Goal: Task Accomplishment & Management: Manage account settings

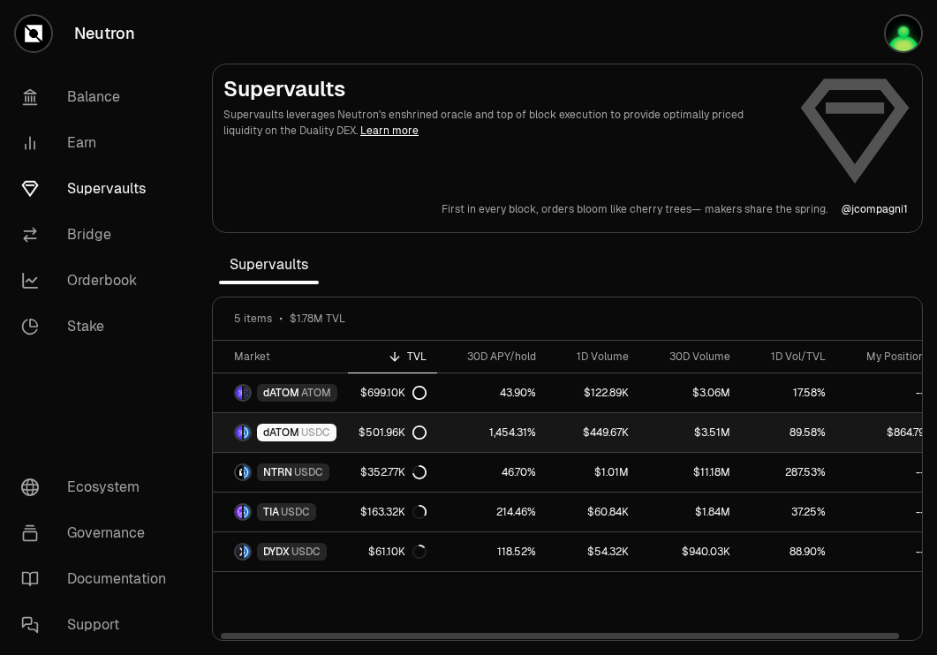
click at [288, 432] on span "dATOM" at bounding box center [281, 433] width 36 height 14
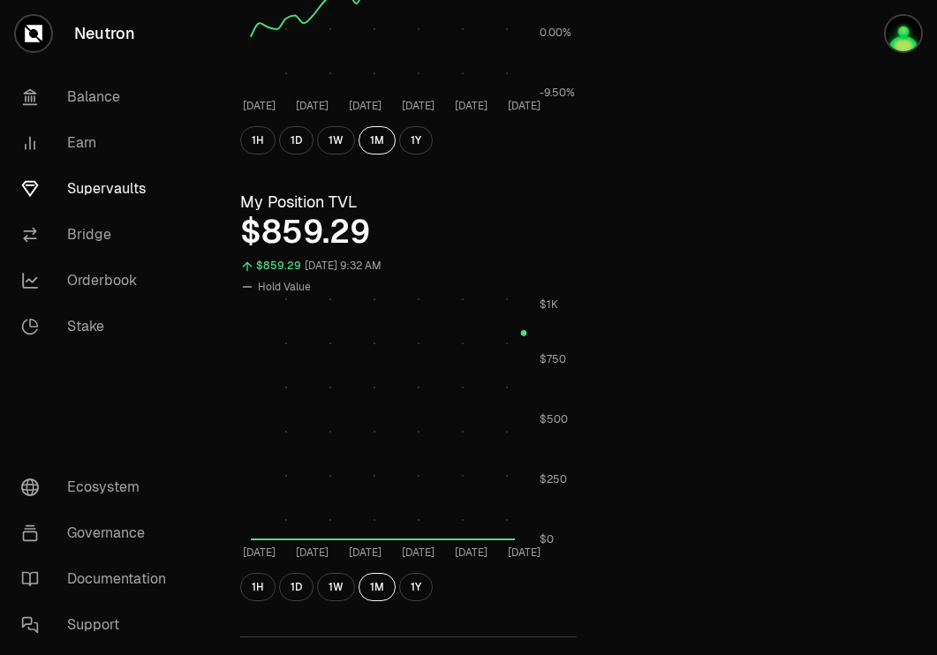
scroll to position [800, 0]
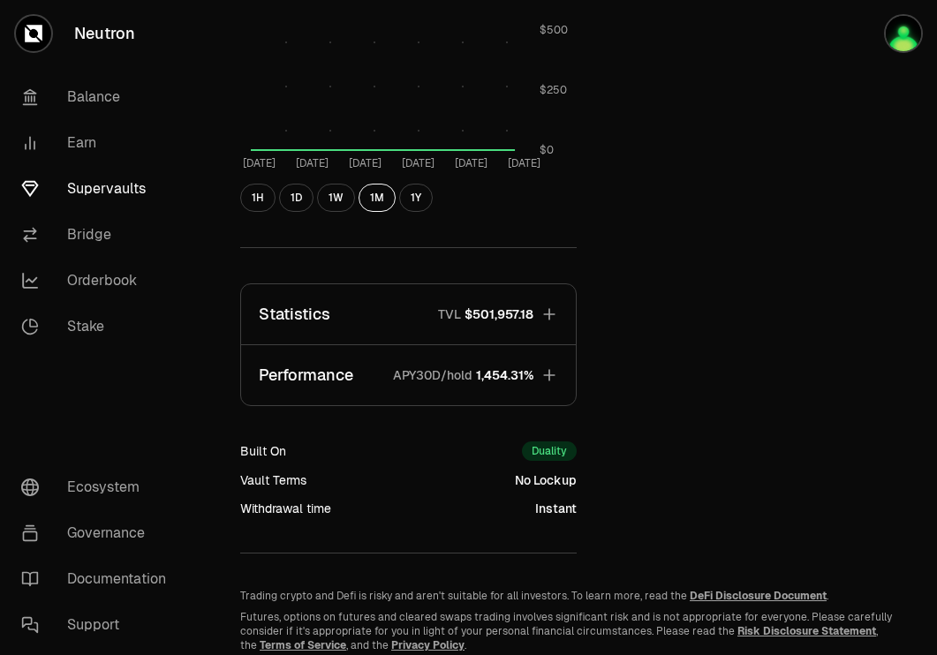
click at [550, 314] on icon "button" at bounding box center [550, 315] width 18 height 18
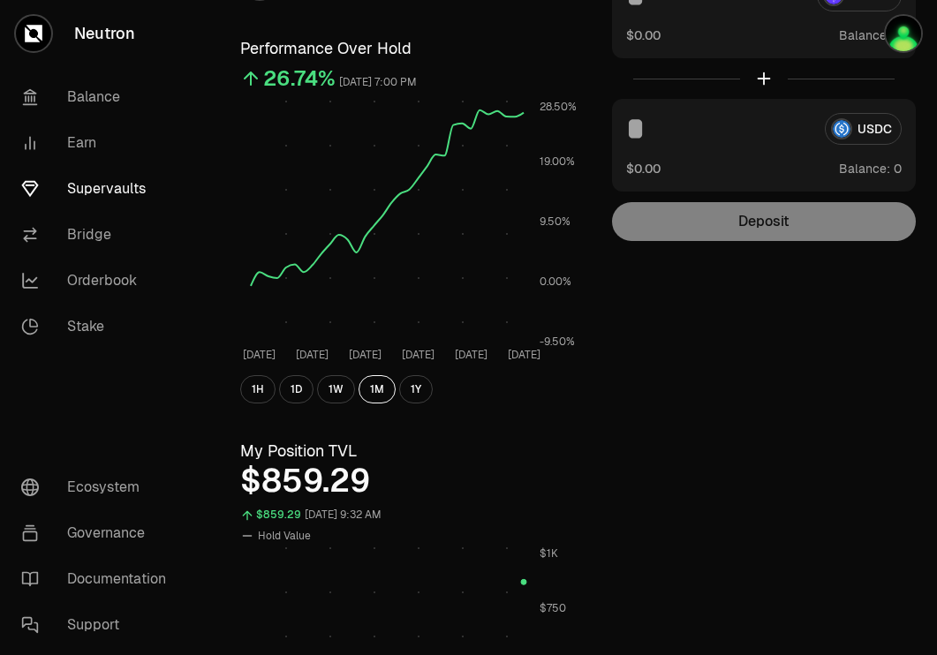
scroll to position [0, 0]
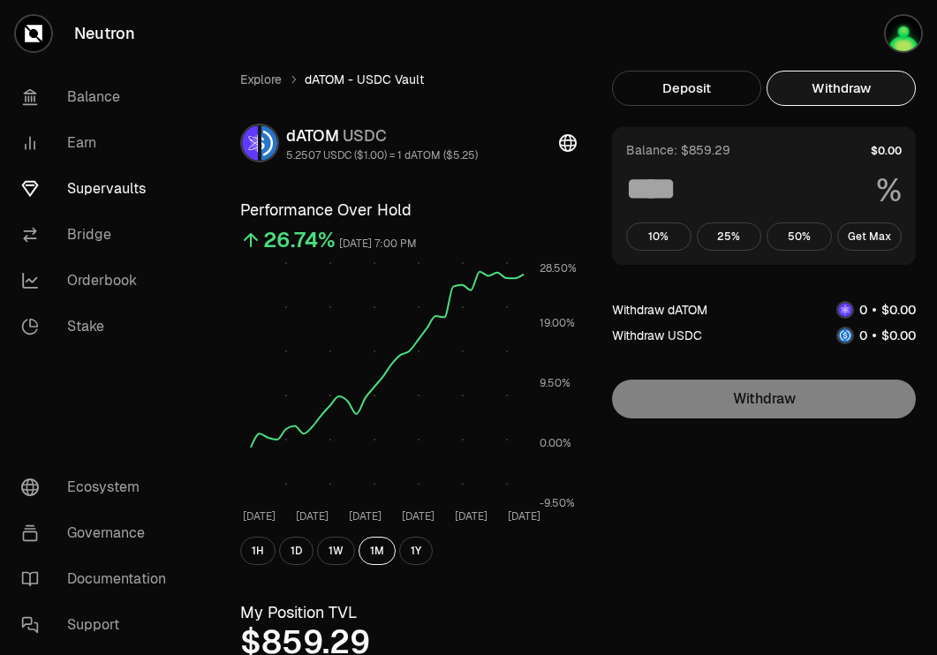
click at [820, 92] on button "Withdraw" at bounding box center [841, 88] width 149 height 35
click at [879, 241] on button "Get Max" at bounding box center [869, 237] width 65 height 28
type input "***"
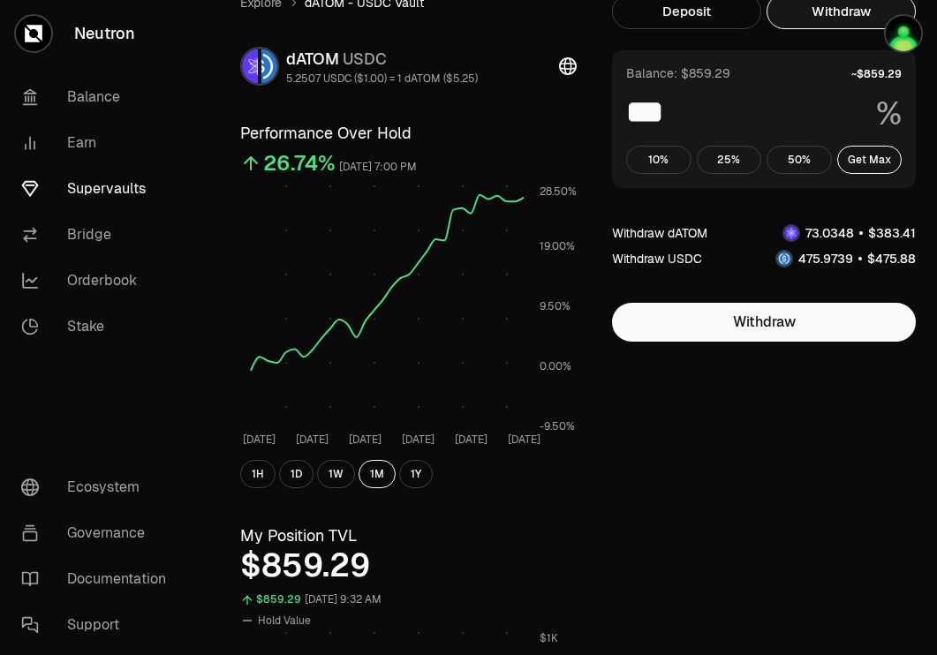
scroll to position [97, 0]
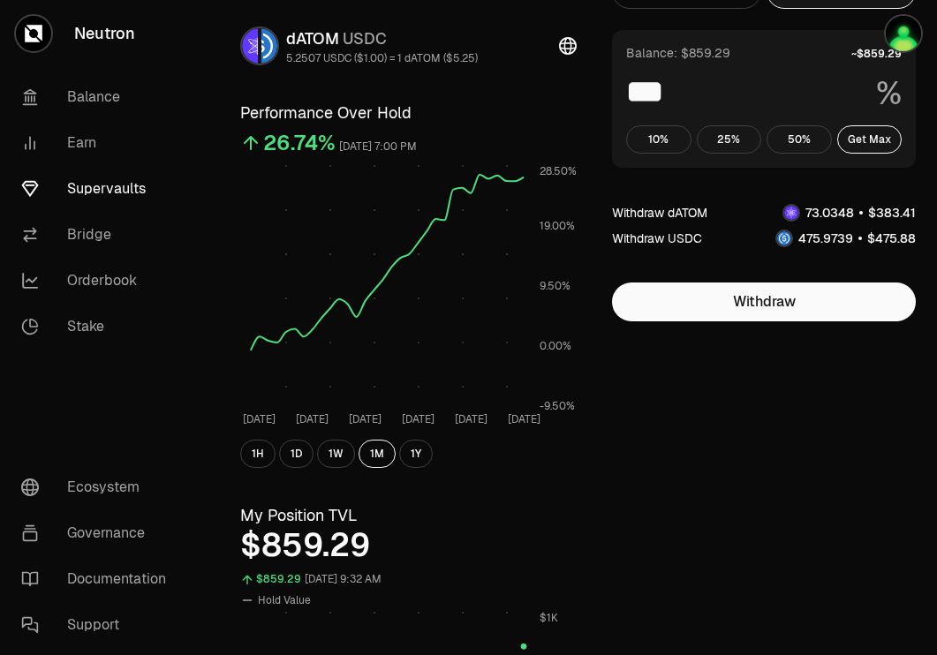
click at [107, 189] on link "Supervaults" at bounding box center [99, 189] width 184 height 46
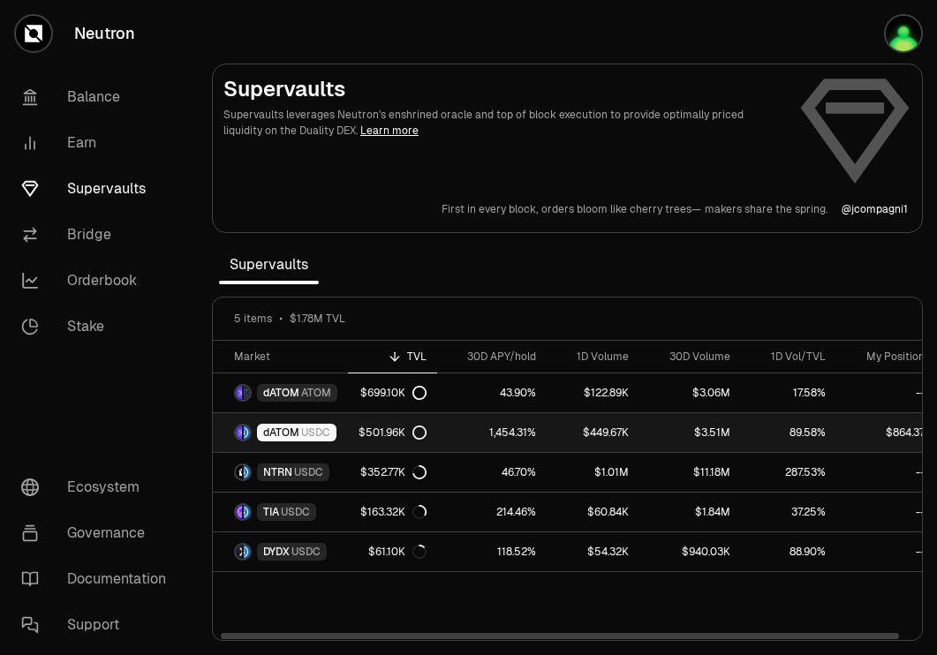
click at [317, 436] on span "USDC" at bounding box center [315, 433] width 29 height 14
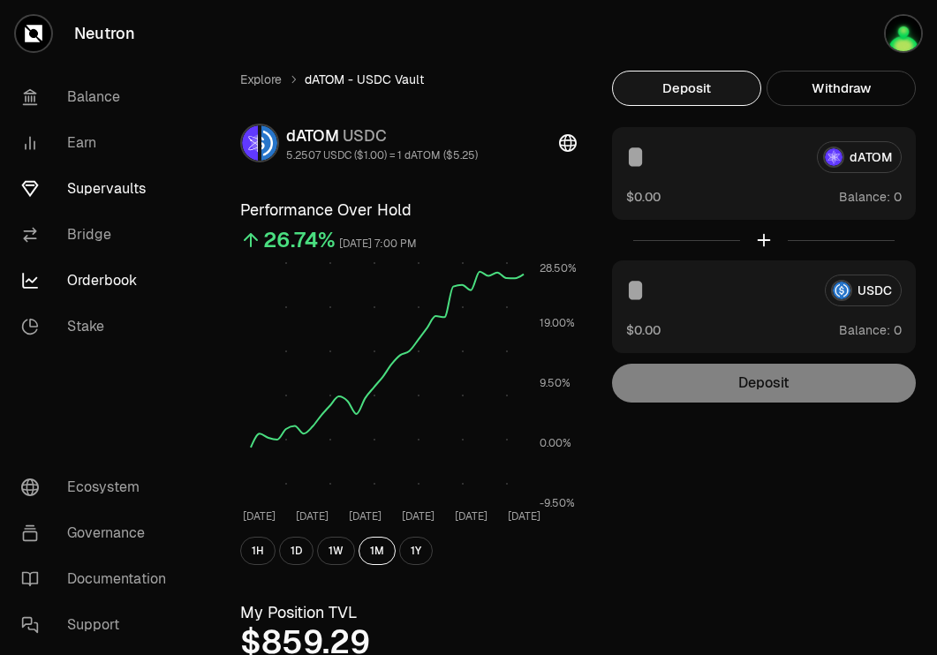
click at [94, 268] on link "Orderbook" at bounding box center [99, 281] width 184 height 46
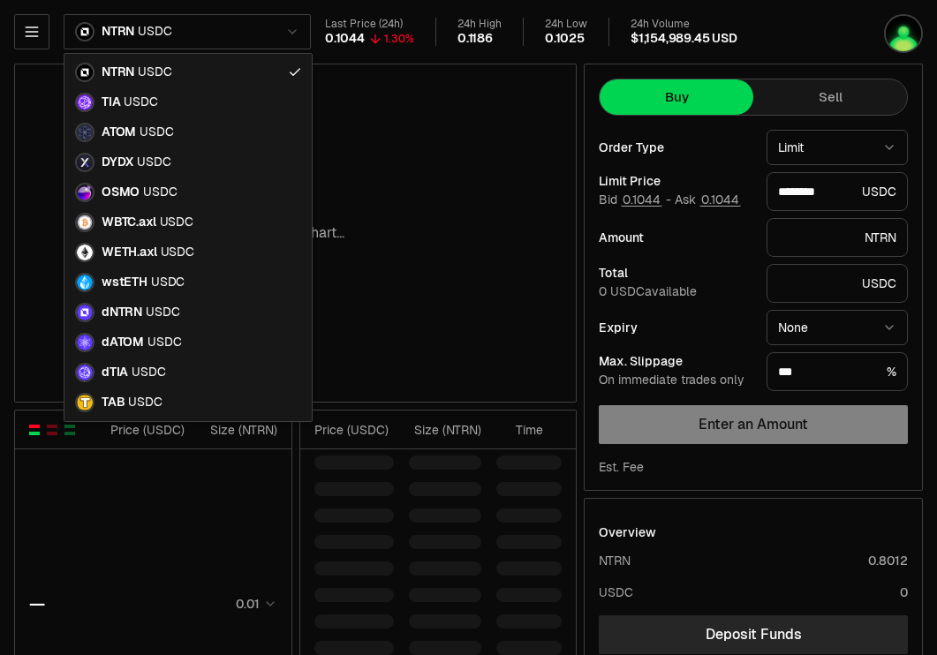
click at [241, 23] on html "Neutron Balance Earn Supervaults Bridge Orderbook Stake Ecosystem Governance Do…" at bounding box center [468, 553] width 937 height 1107
type input "********"
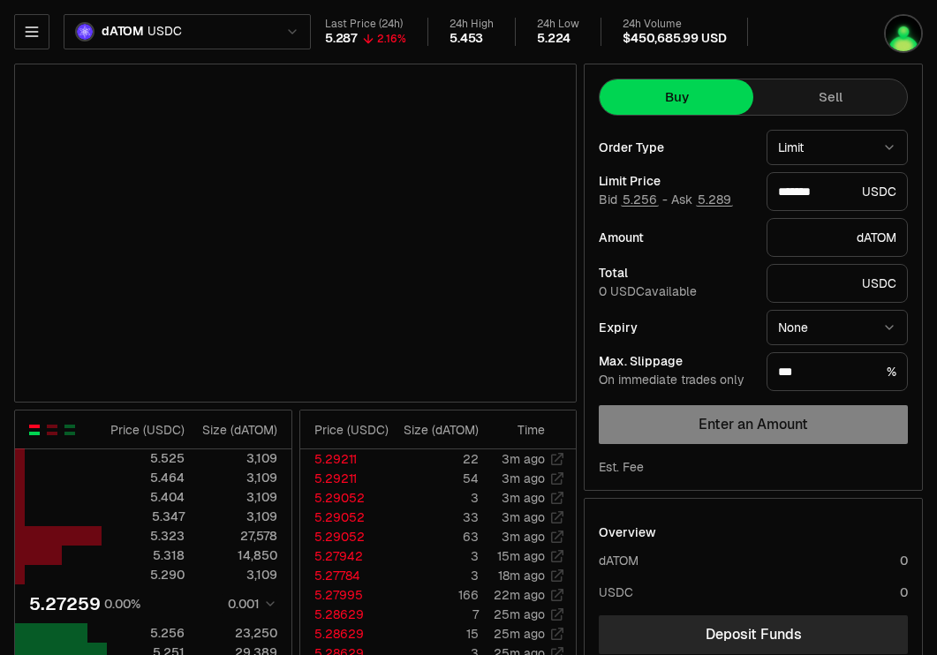
type input "*******"
click at [39, 33] on icon "button" at bounding box center [32, 32] width 18 height 18
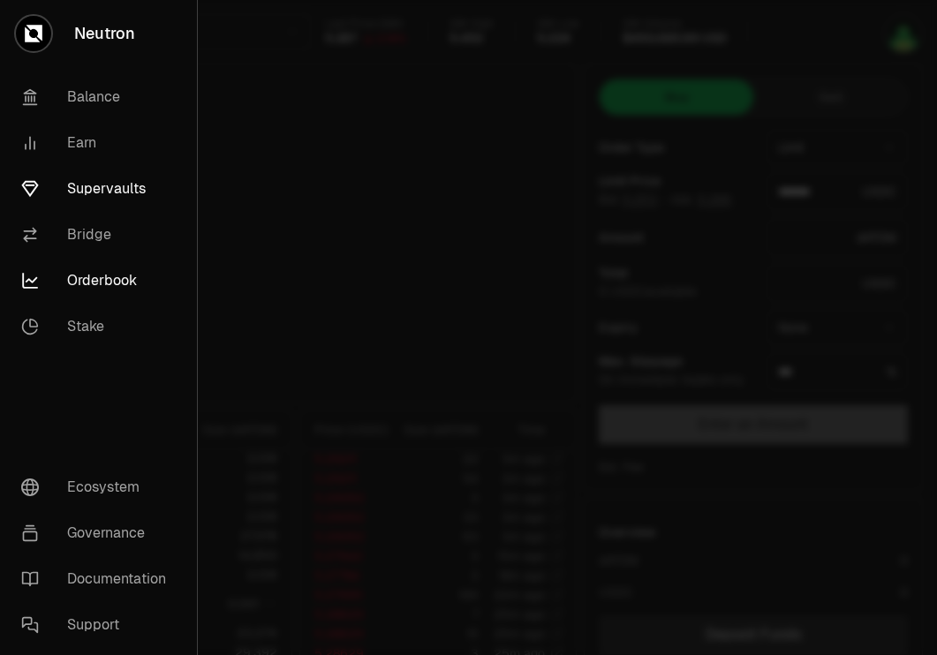
click at [103, 193] on link "Supervaults" at bounding box center [98, 189] width 183 height 46
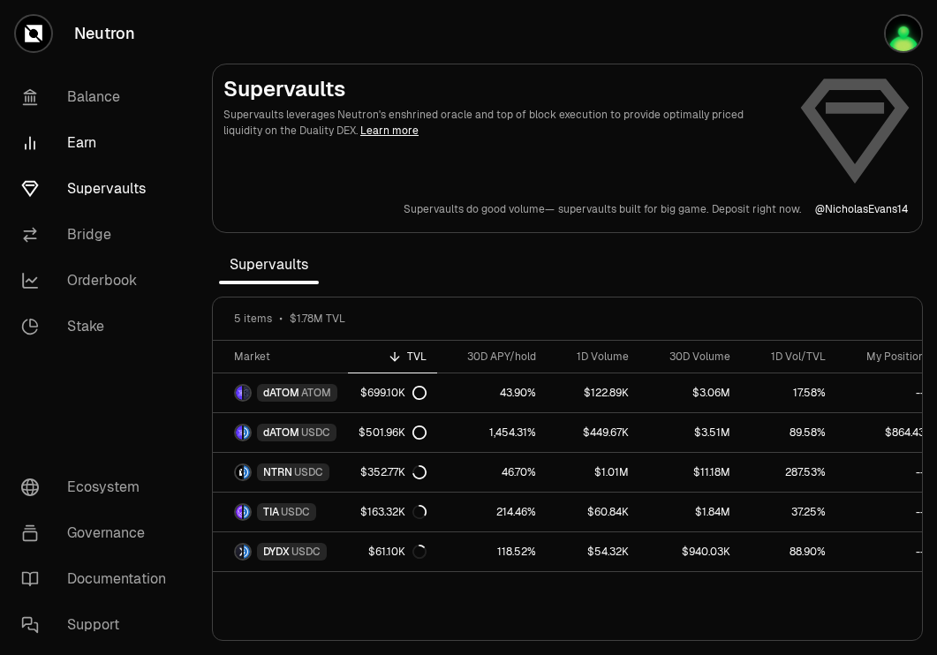
click at [71, 141] on link "Earn" at bounding box center [99, 143] width 184 height 46
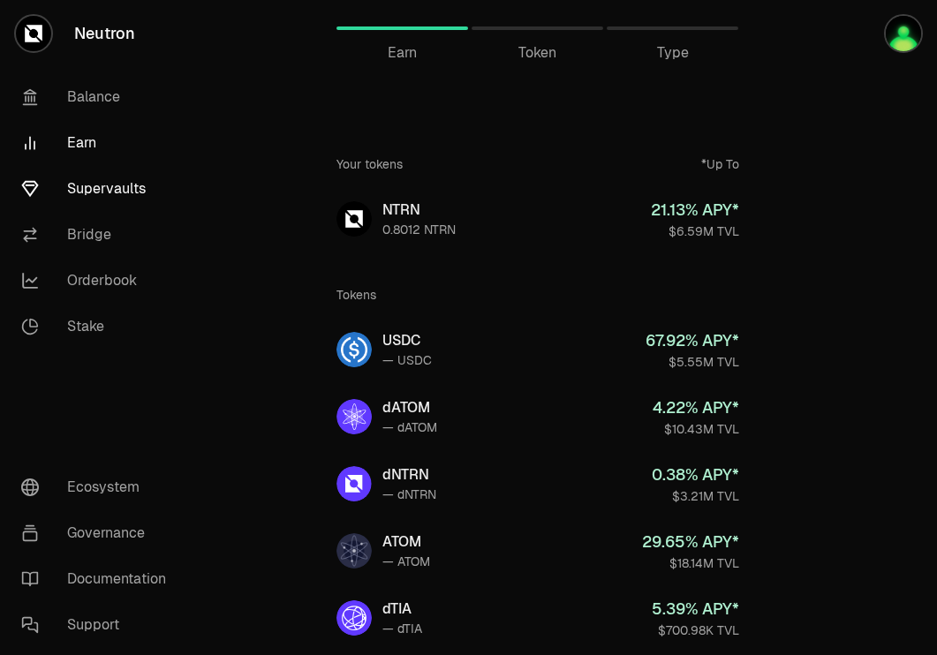
click at [96, 178] on link "Supervaults" at bounding box center [99, 189] width 184 height 46
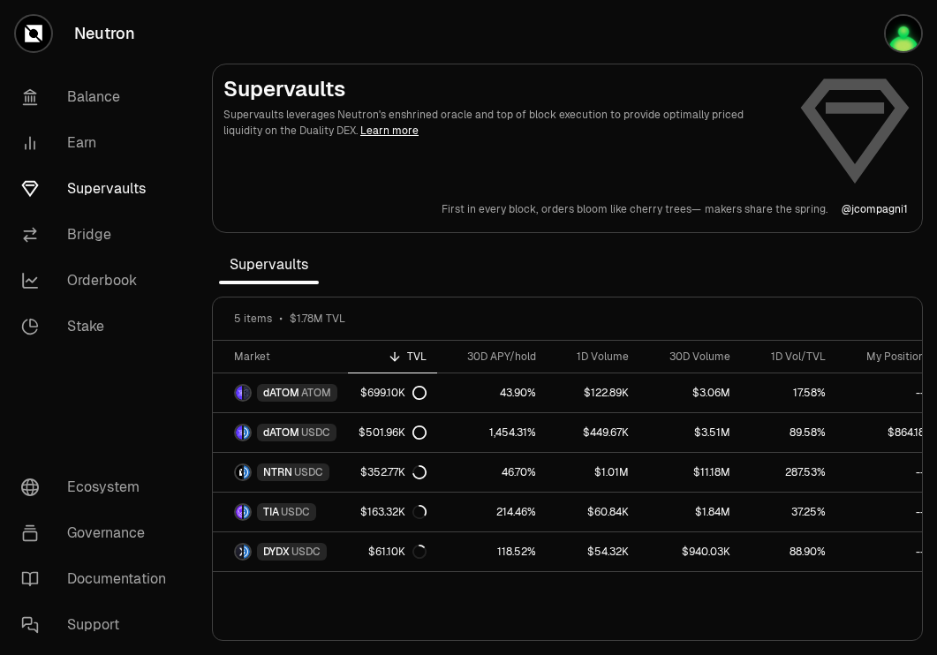
click at [88, 195] on link "Supervaults" at bounding box center [99, 189] width 184 height 46
click at [134, 137] on link "Earn" at bounding box center [99, 143] width 184 height 46
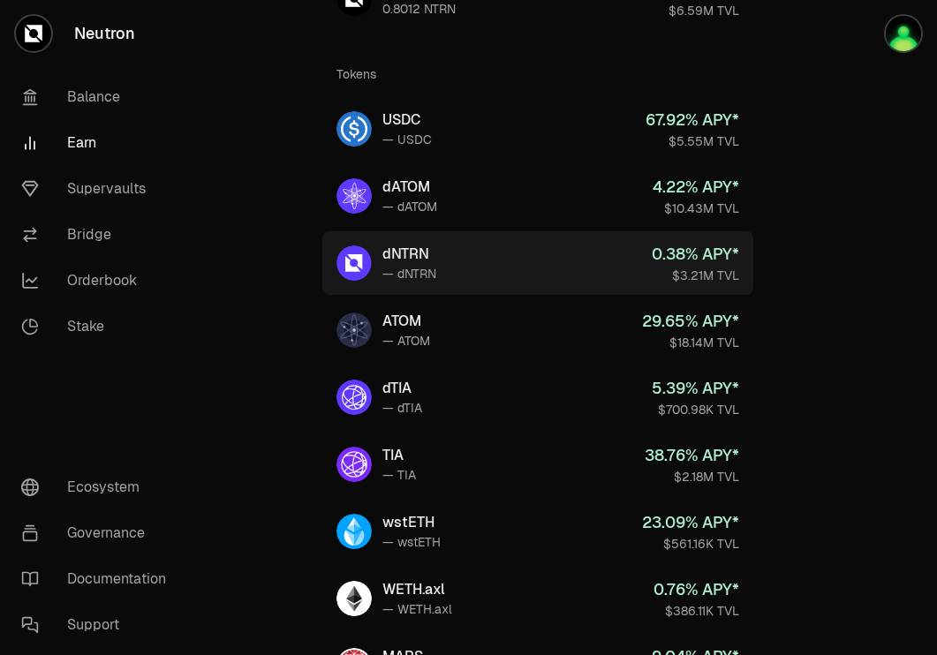
scroll to position [223, 0]
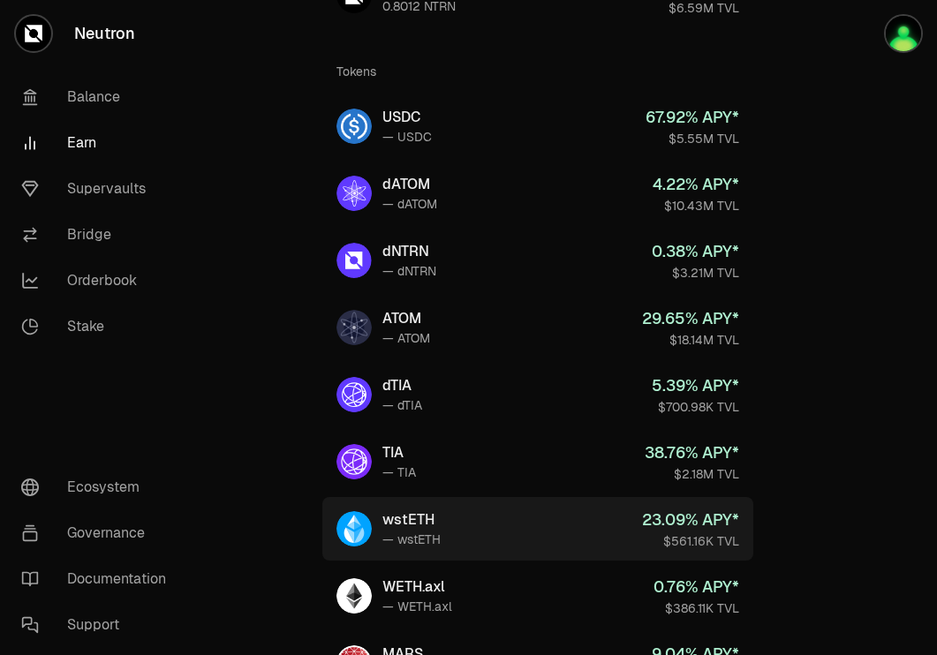
click at [550, 509] on link "wstETH — wstETH 23.09 % APY* $561.16K TVL" at bounding box center [537, 529] width 431 height 64
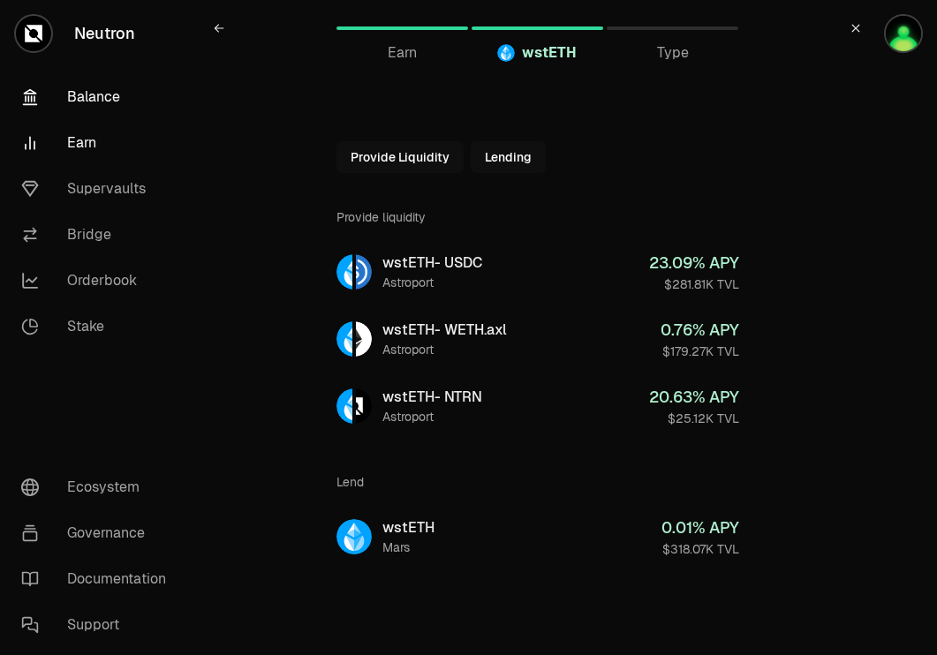
click at [105, 106] on link "Balance" at bounding box center [99, 97] width 184 height 46
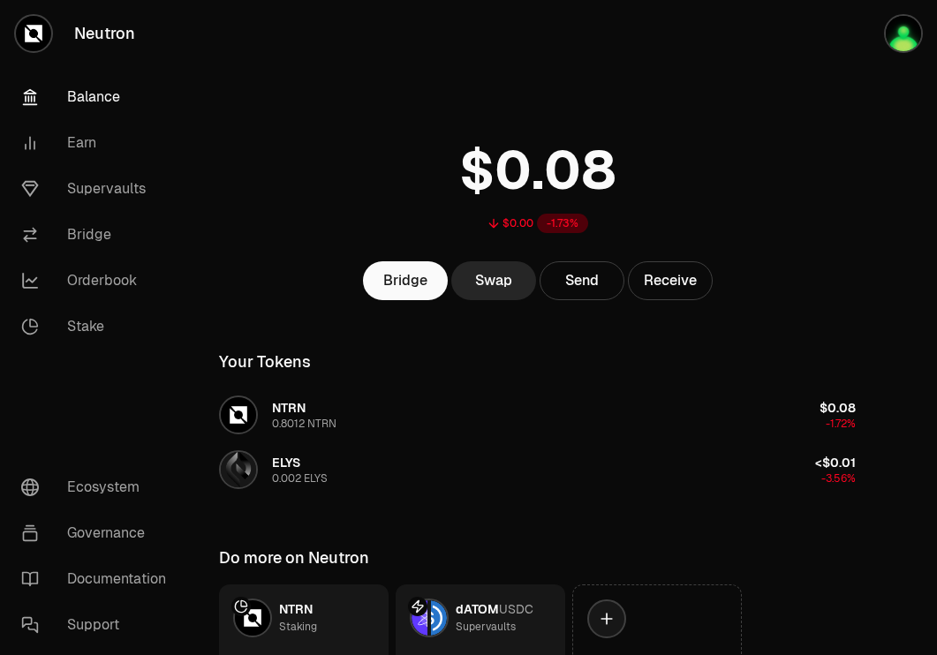
scroll to position [141, 0]
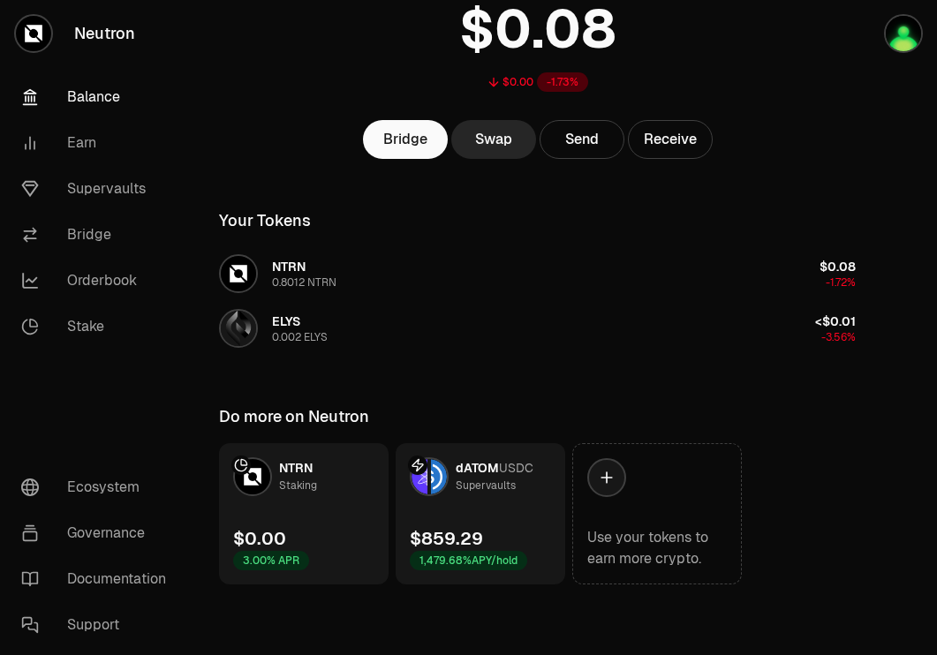
click at [503, 512] on link "dATOM USDC Supervaults $859.29 1,479.68% APY/hold" at bounding box center [481, 513] width 170 height 141
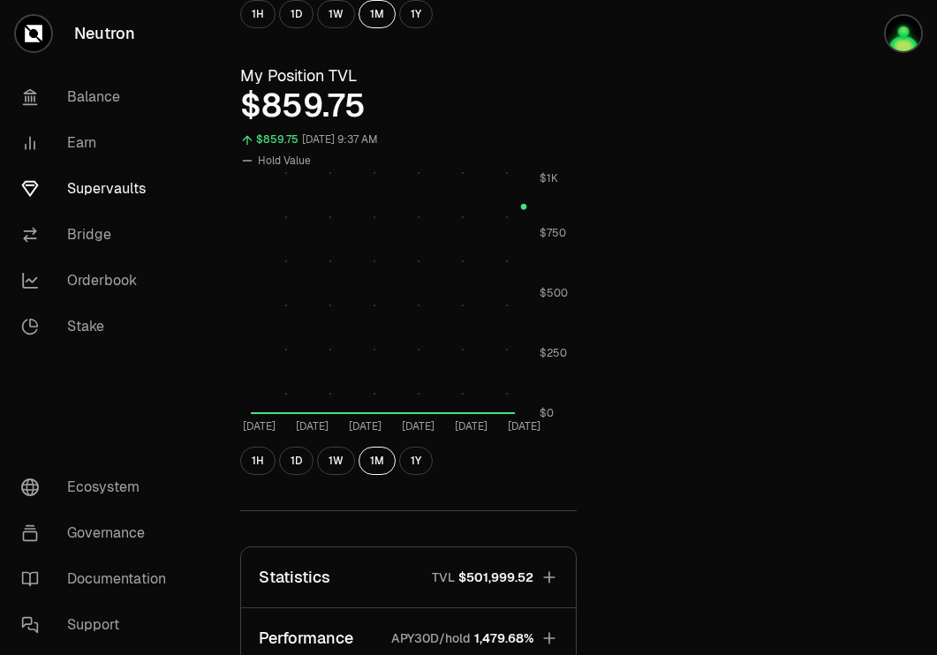
scroll to position [602, 0]
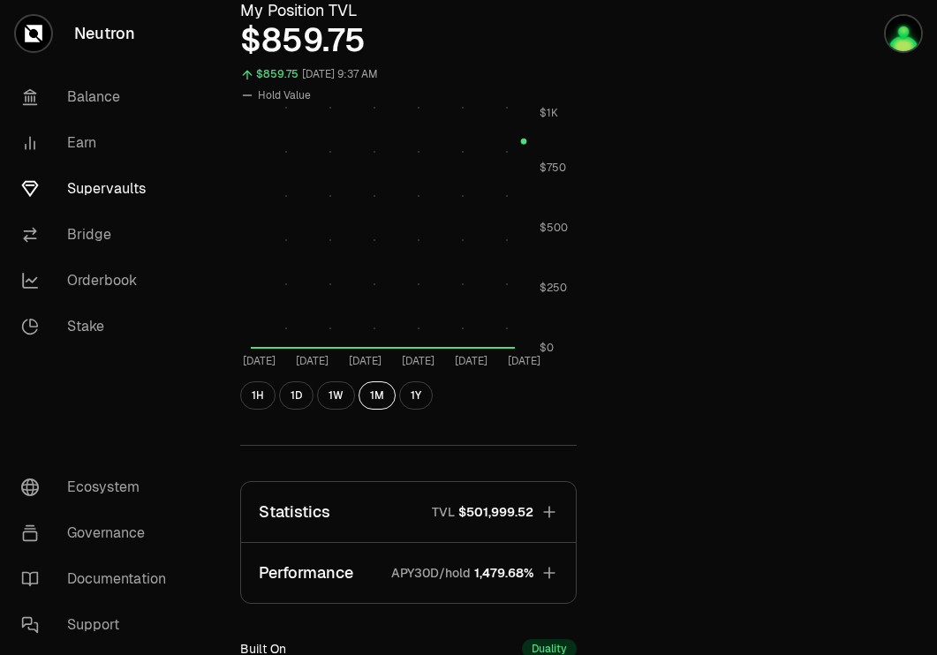
click at [537, 501] on button "Statistics TVL $501,999.52" at bounding box center [408, 512] width 335 height 60
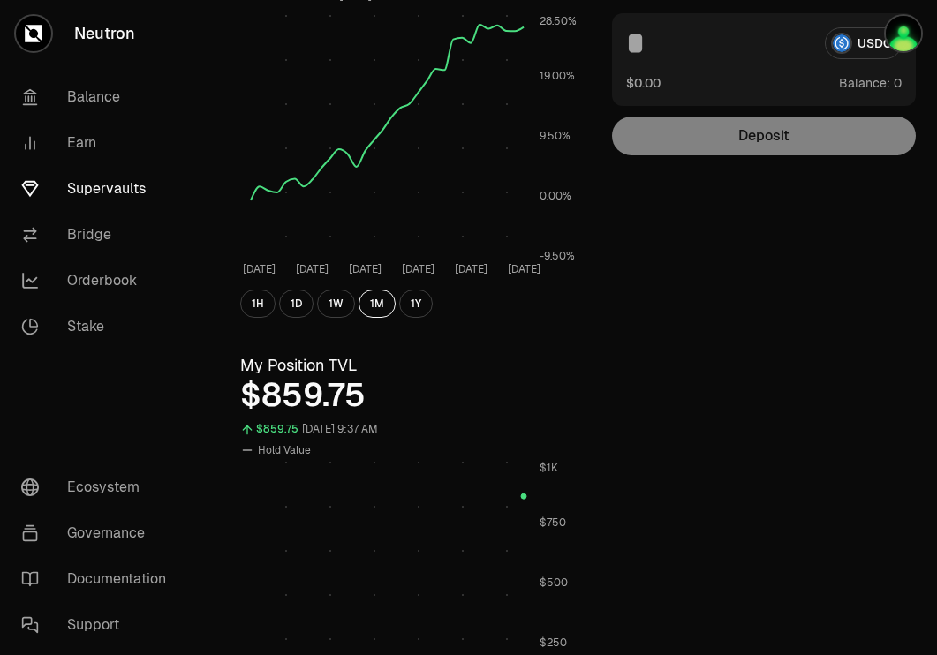
scroll to position [0, 0]
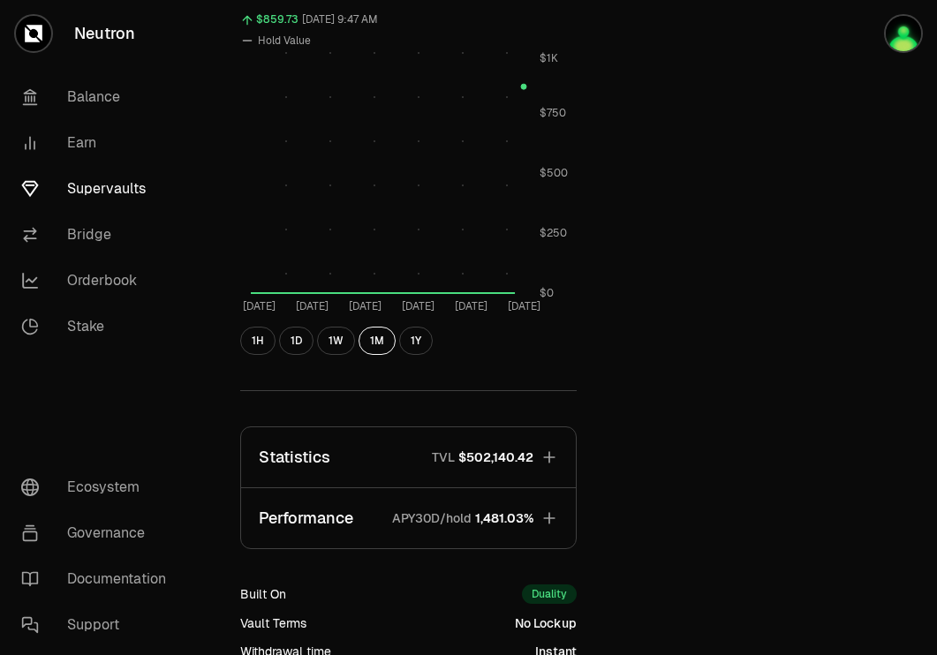
scroll to position [652, 0]
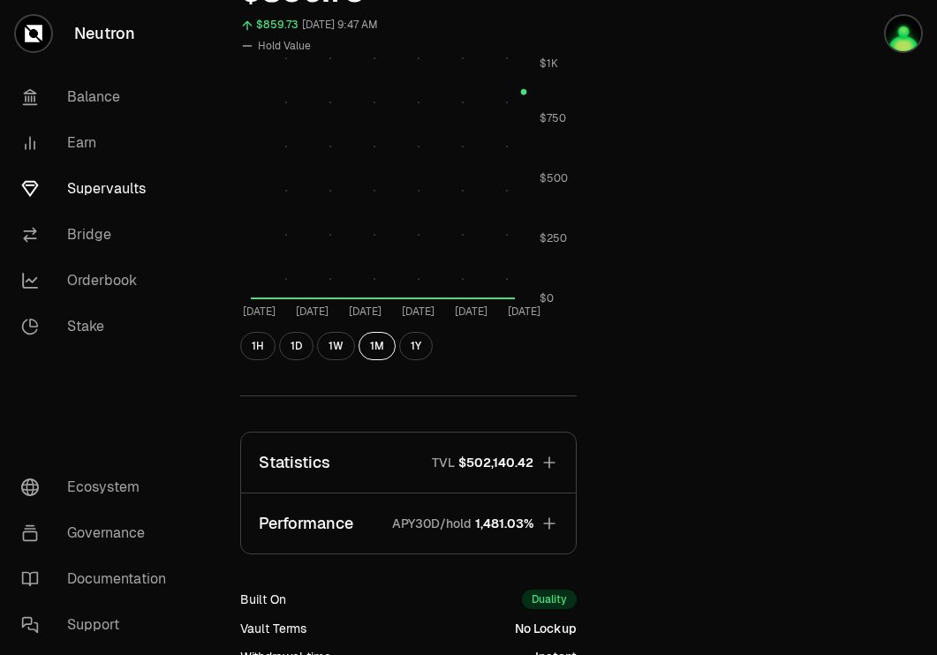
click at [128, 184] on link "Supervaults" at bounding box center [99, 189] width 184 height 46
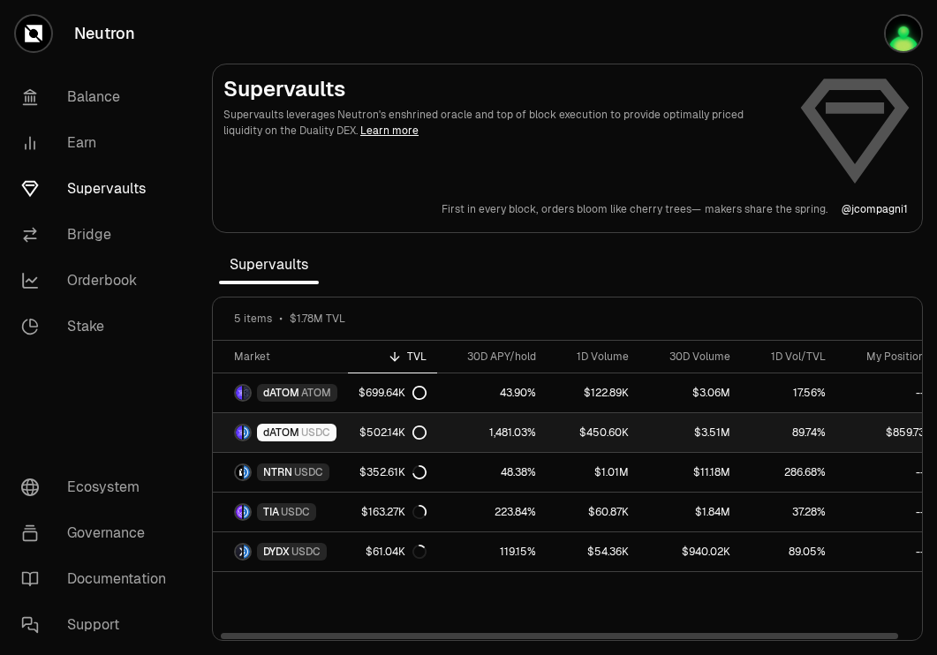
click at [317, 427] on span "USDC" at bounding box center [315, 433] width 29 height 14
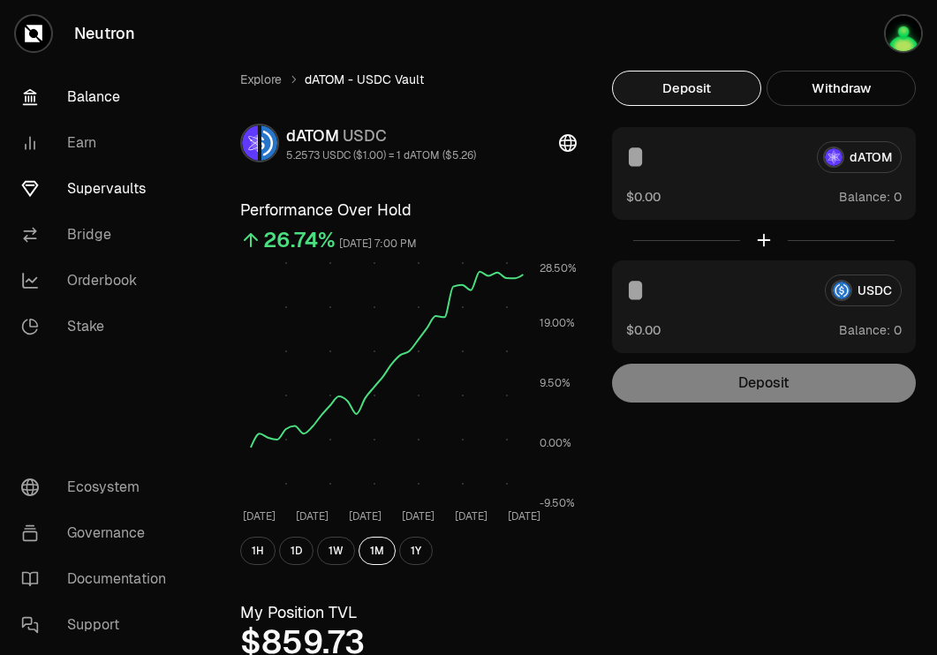
click at [81, 84] on link "Balance" at bounding box center [99, 97] width 184 height 46
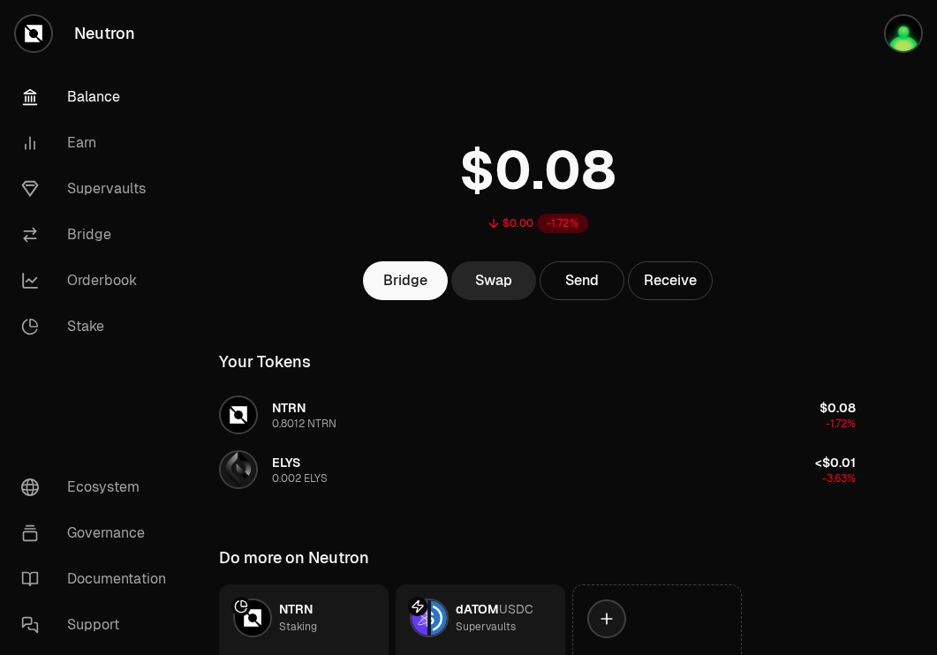
scroll to position [141, 0]
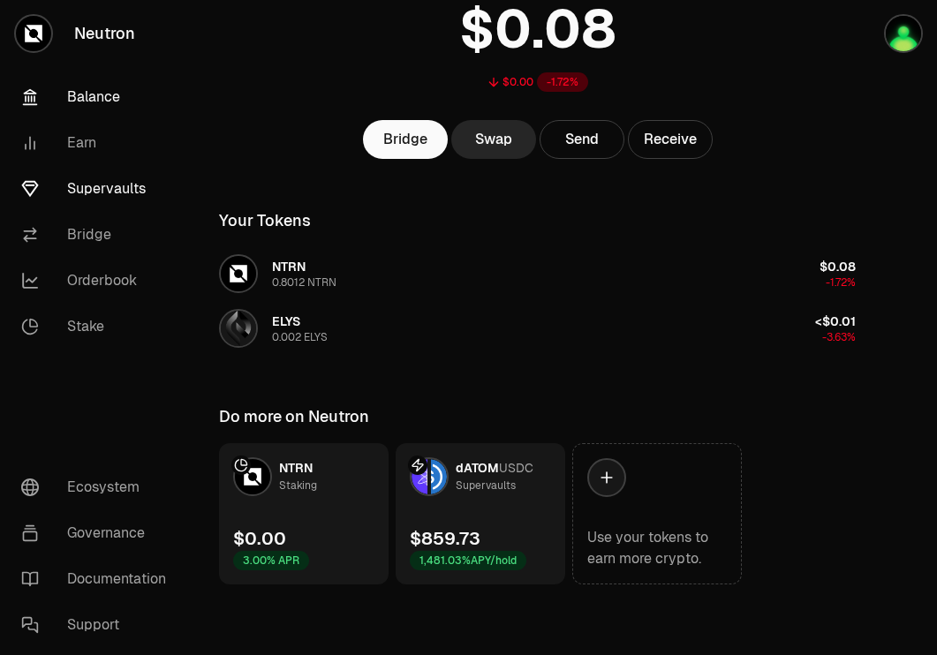
click at [110, 198] on link "Supervaults" at bounding box center [99, 189] width 184 height 46
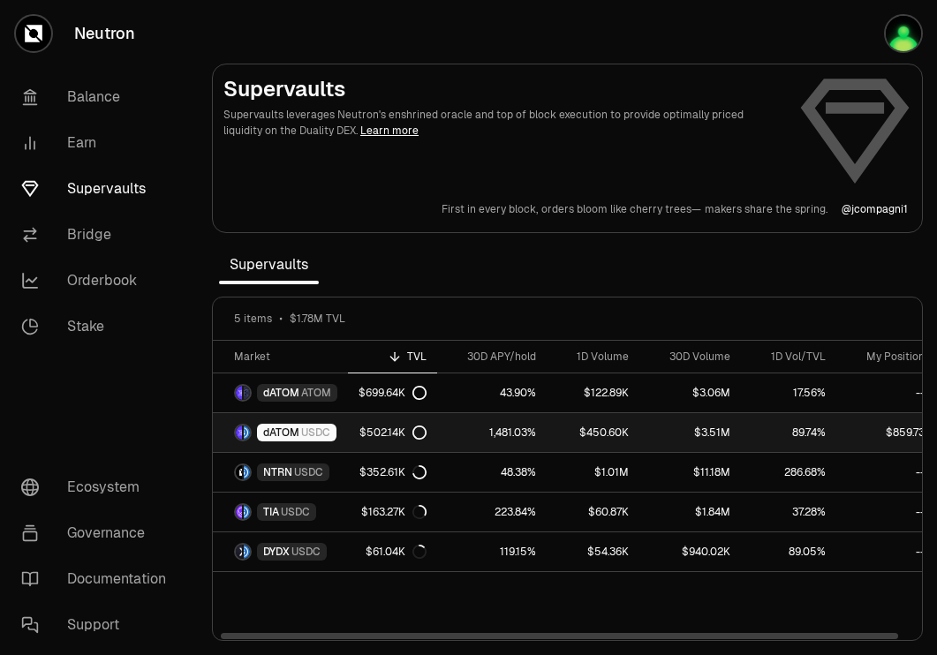
click at [304, 436] on span "USDC" at bounding box center [315, 433] width 29 height 14
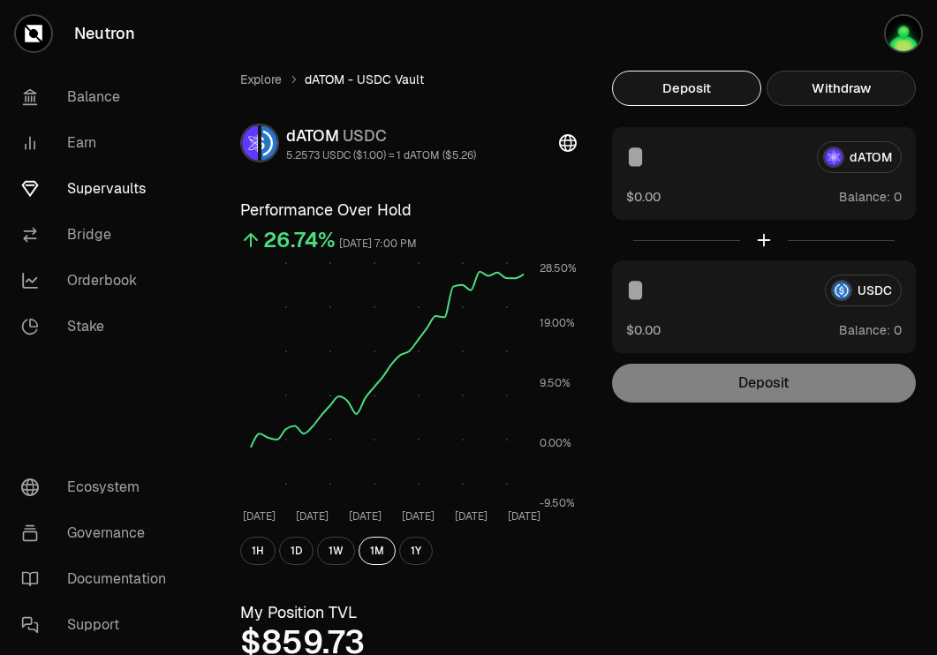
click at [861, 97] on button "Withdraw" at bounding box center [841, 88] width 149 height 35
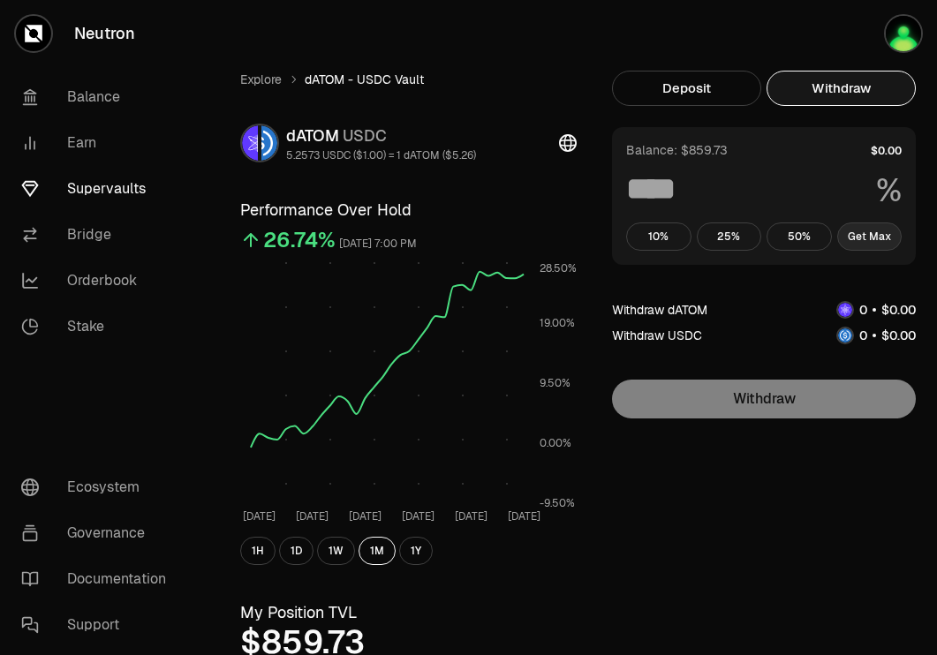
click at [858, 234] on button "Get Max" at bounding box center [869, 237] width 65 height 28
type input "***"
